Goal: Contribute content

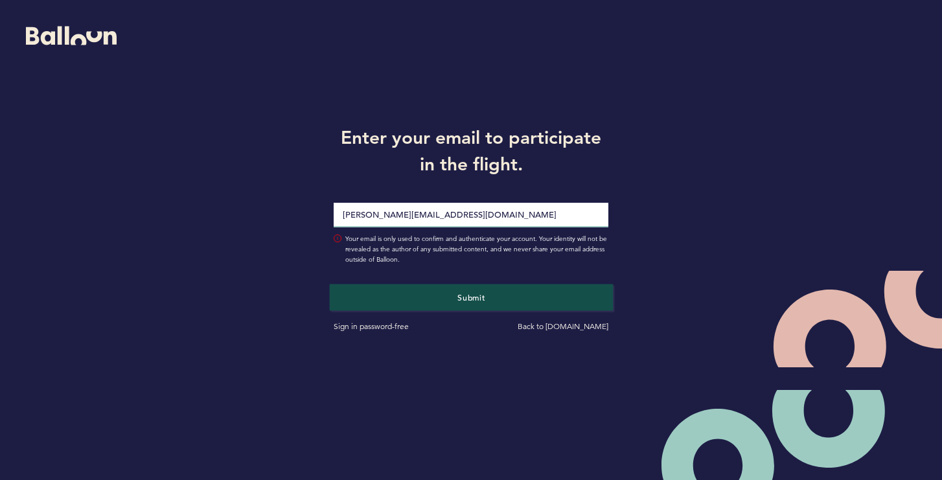
type input "[PERSON_NAME][EMAIL_ADDRESS][DOMAIN_NAME]"
click at [470, 301] on span "Submit" at bounding box center [471, 297] width 27 height 10
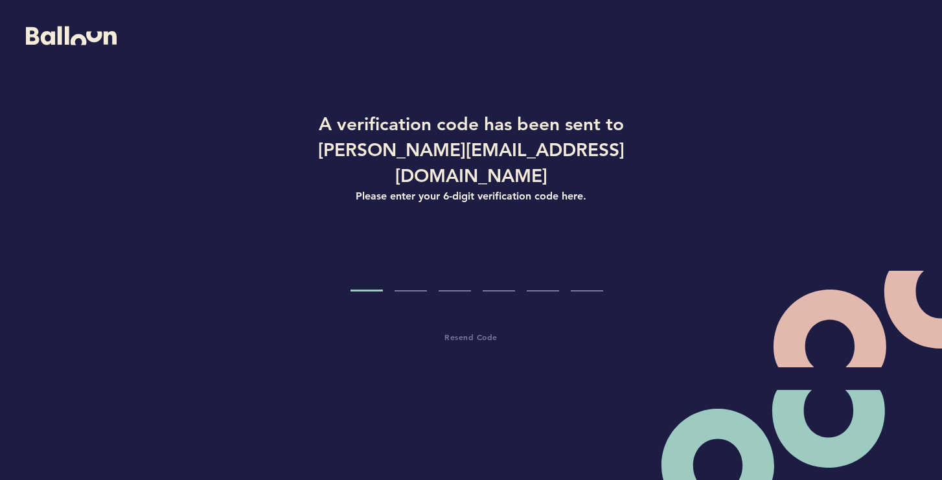
type input "9"
type input "2"
type input "9"
type input "5"
type input "9"
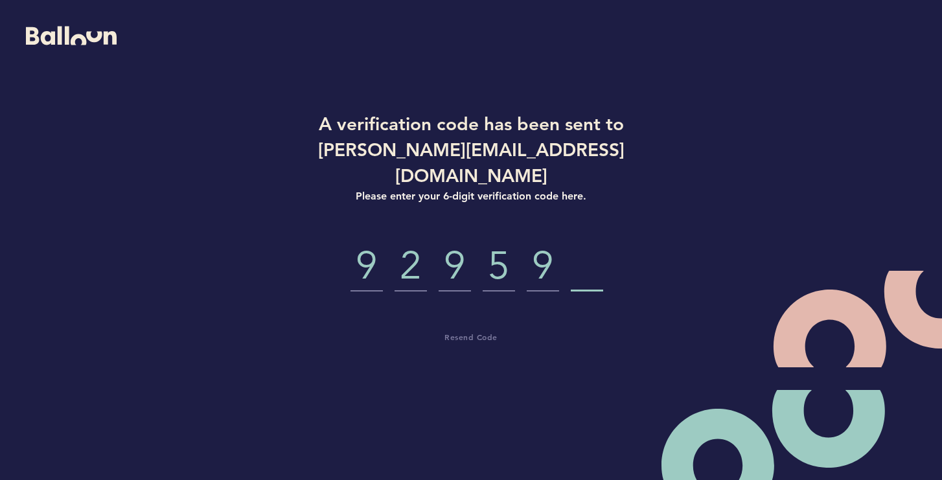
type input "7"
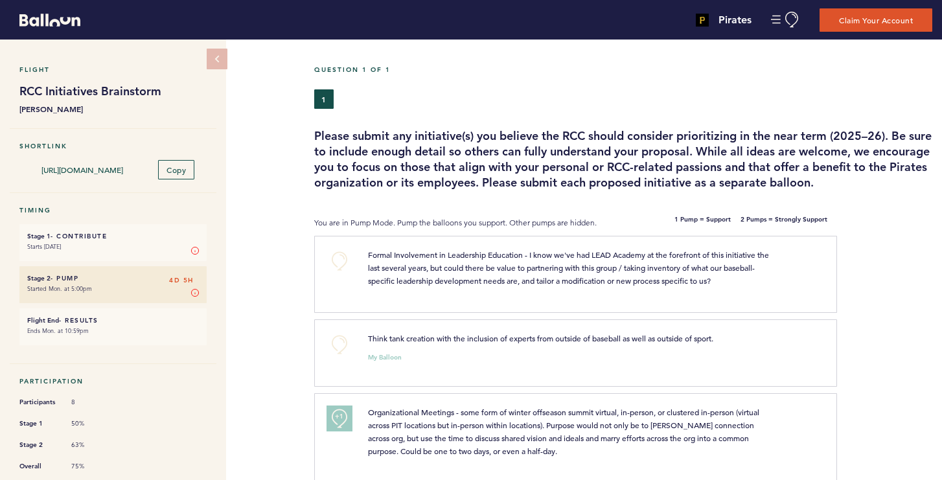
click at [140, 240] on h6 "Stage 1 - Contribute 4D 5H" at bounding box center [113, 236] width 172 height 8
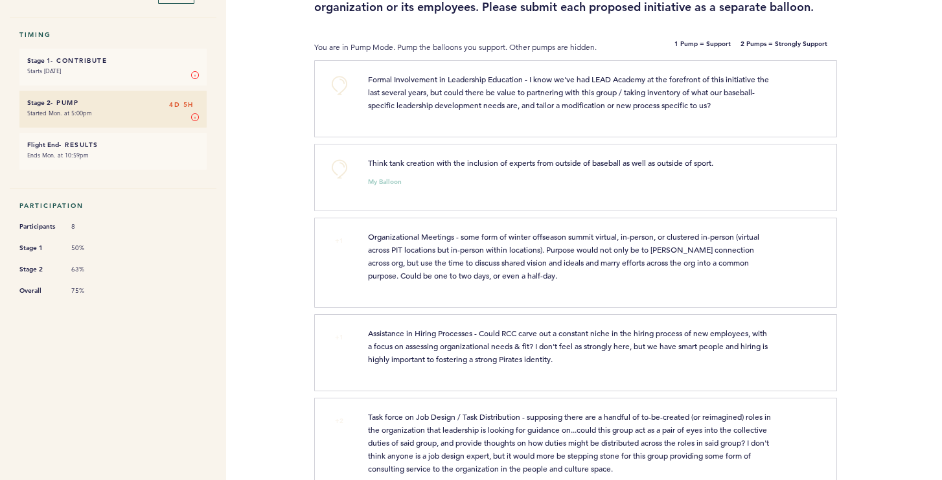
scroll to position [176, 0]
